Goal: Navigation & Orientation: Find specific page/section

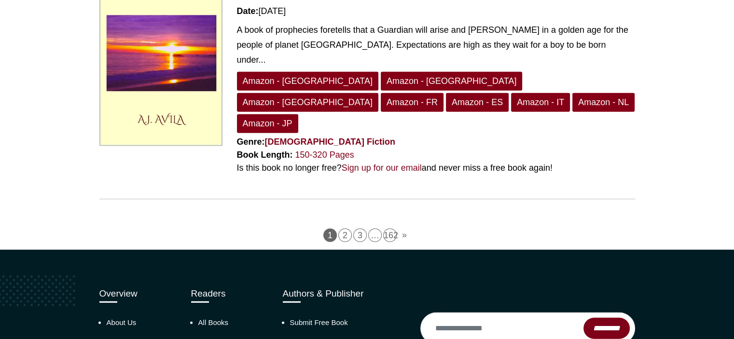
scroll to position [2530, 0]
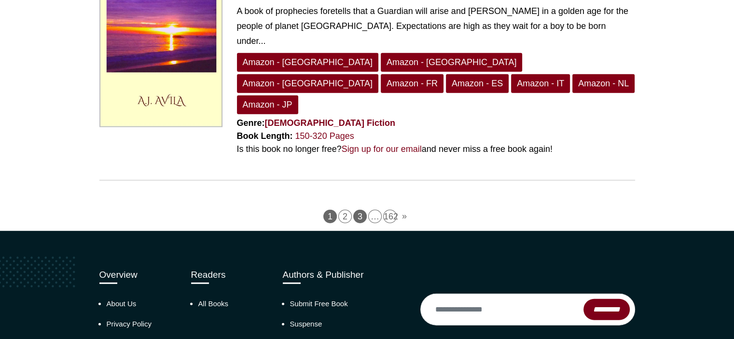
click at [366, 210] on link "3" at bounding box center [360, 217] width 14 height 14
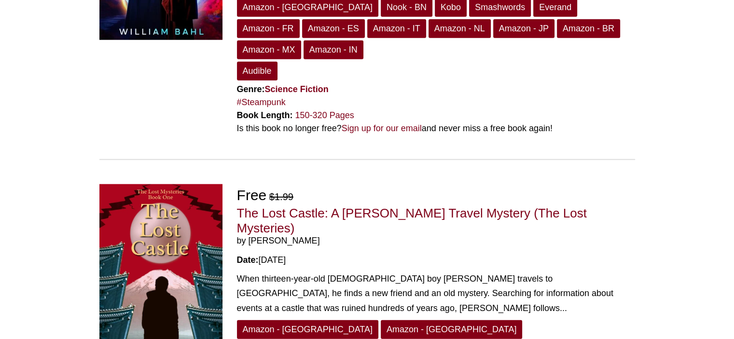
scroll to position [2640, 0]
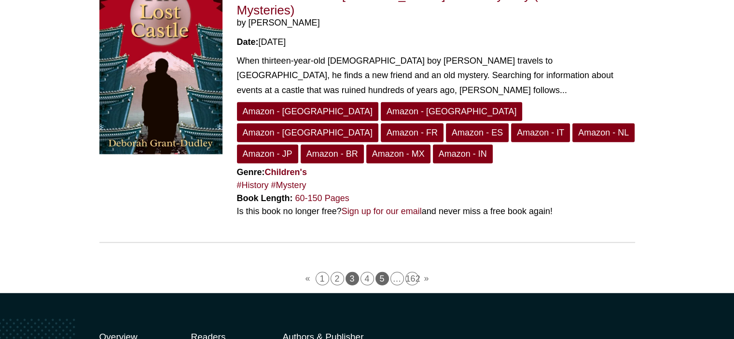
click at [384, 272] on link "5" at bounding box center [382, 279] width 14 height 14
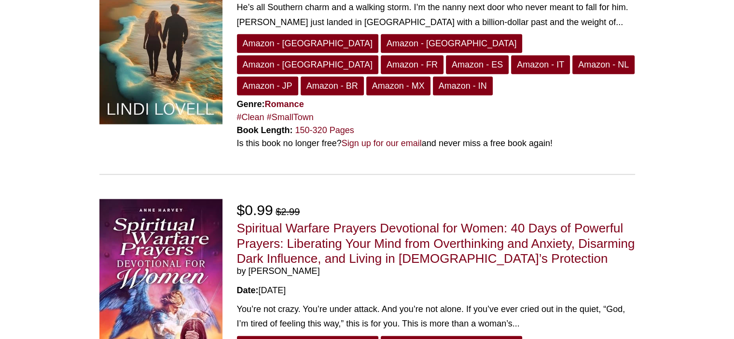
scroll to position [2623, 0]
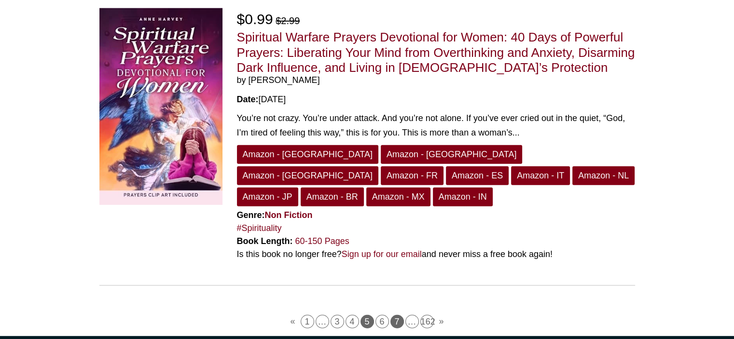
click at [401, 315] on link "7" at bounding box center [397, 322] width 14 height 14
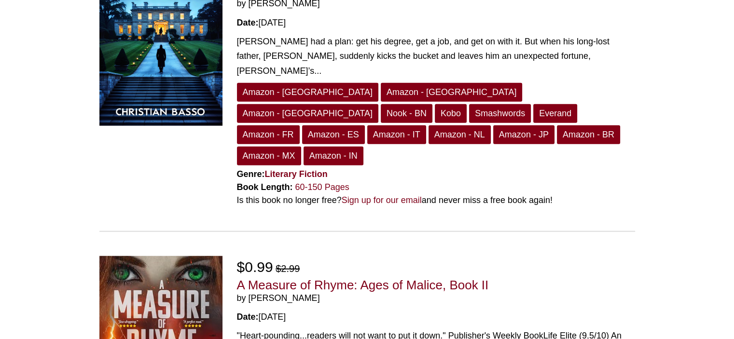
scroll to position [2627, 0]
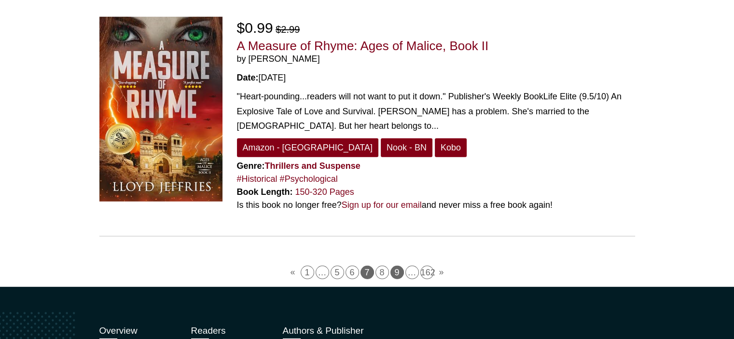
click at [397, 266] on link "9" at bounding box center [397, 273] width 14 height 14
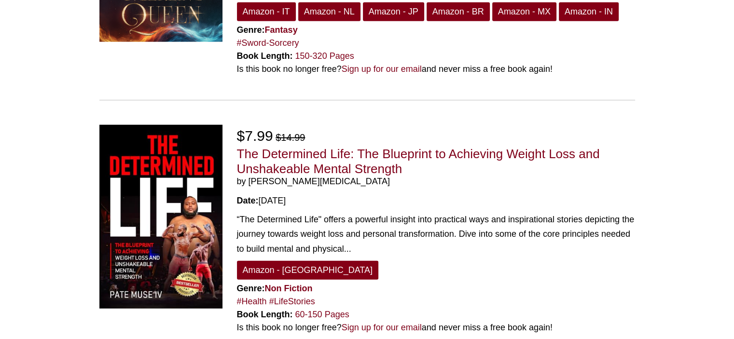
scroll to position [2563, 0]
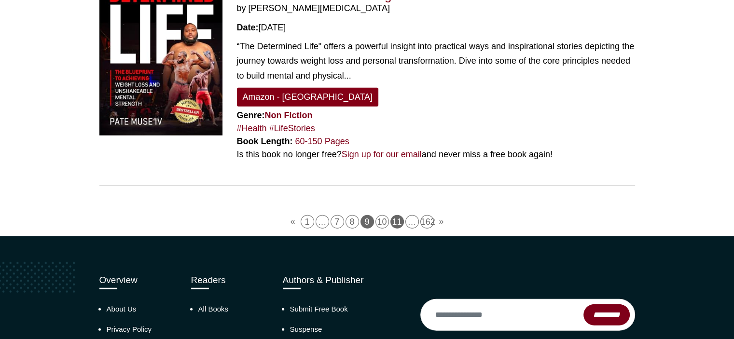
click at [399, 215] on link "11" at bounding box center [397, 222] width 14 height 14
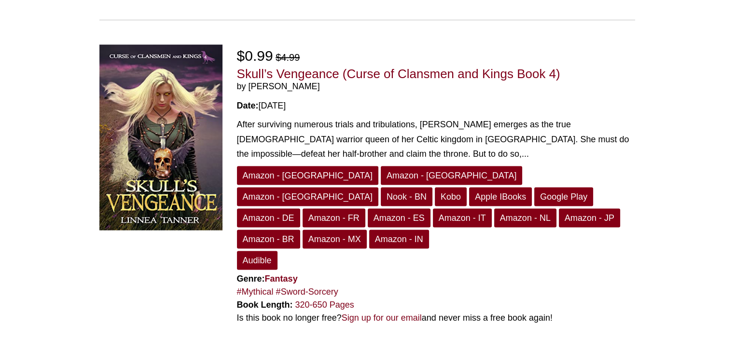
scroll to position [2655, 0]
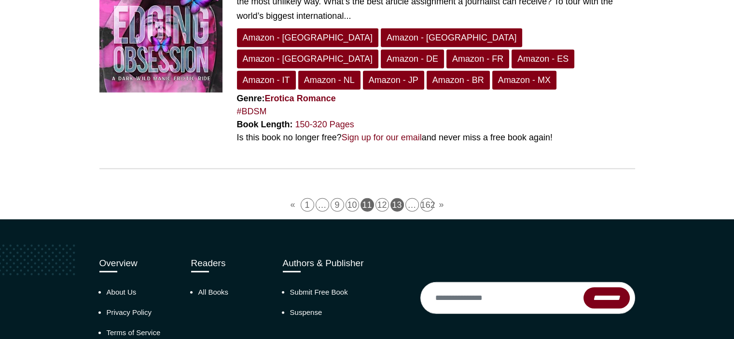
click at [396, 198] on link "13" at bounding box center [397, 205] width 14 height 14
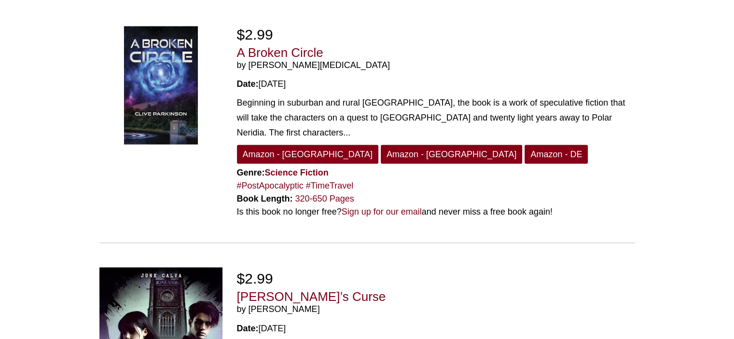
scroll to position [2627, 0]
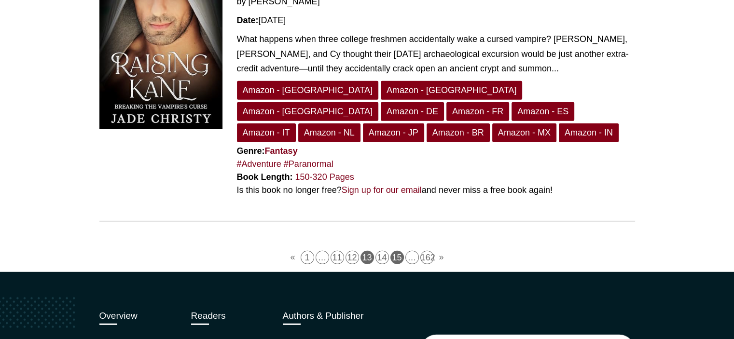
click at [401, 251] on link "15" at bounding box center [397, 258] width 14 height 14
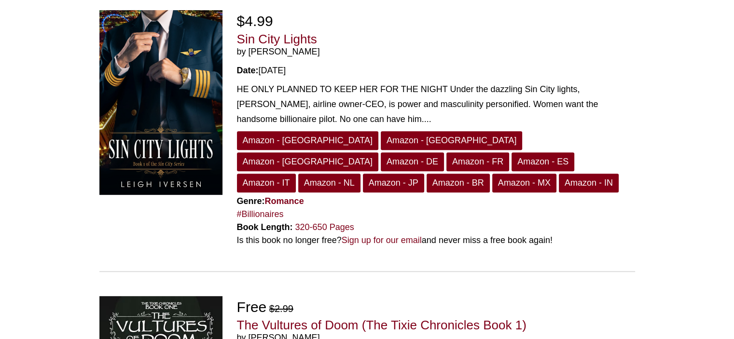
scroll to position [579, 0]
